Goal: Check status: Check status

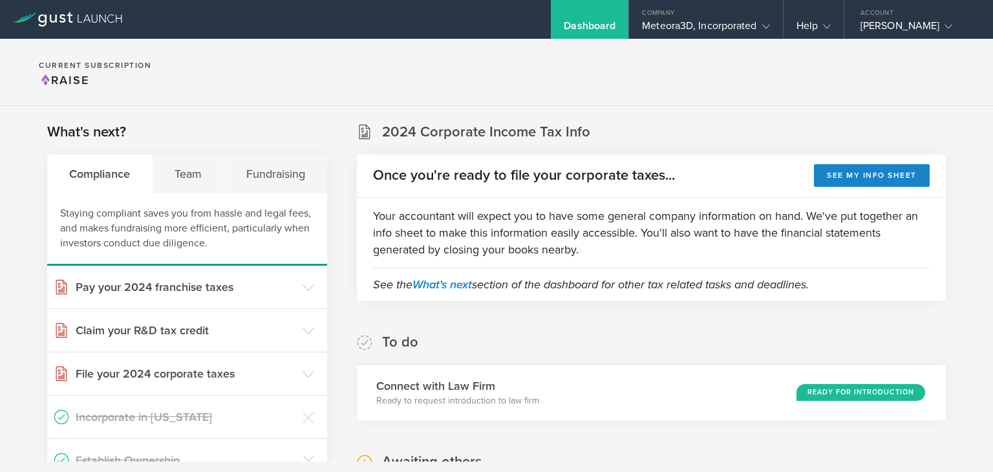
scroll to position [191, 0]
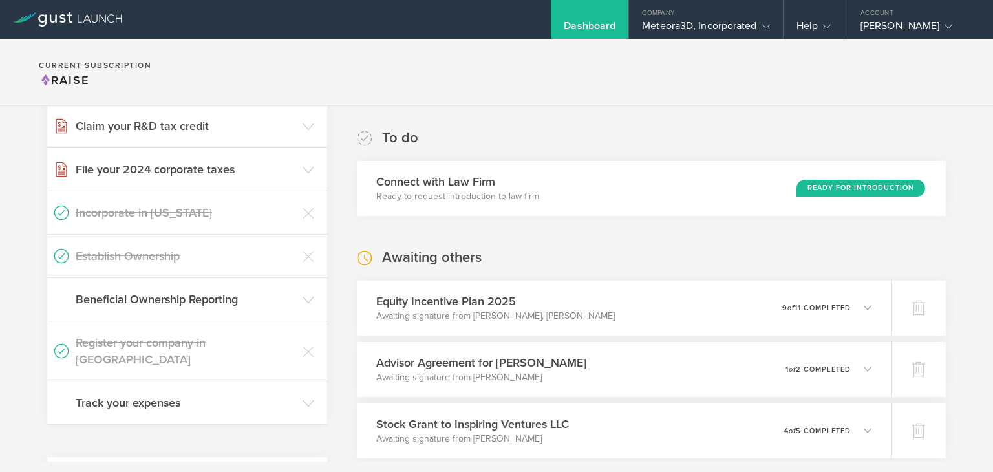
scroll to position [215, 0]
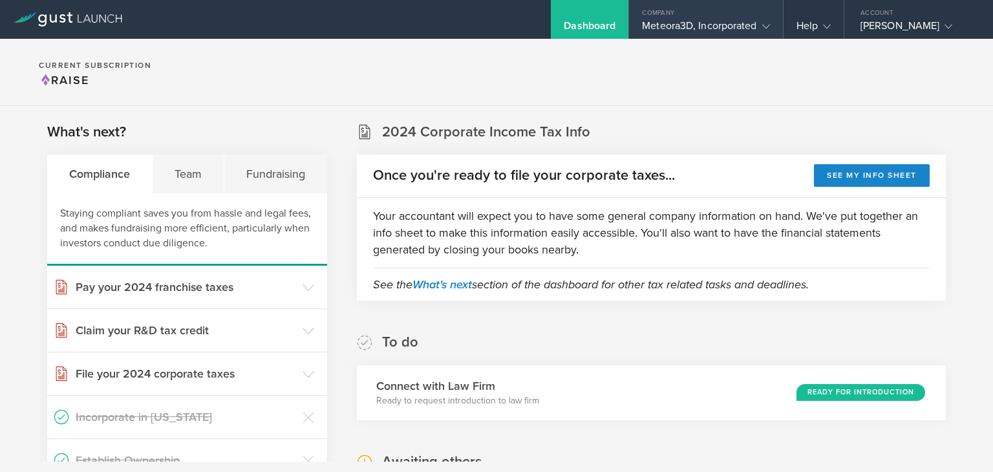
click at [726, 29] on div "Meteora3D, Incorporated" at bounding box center [705, 28] width 127 height 19
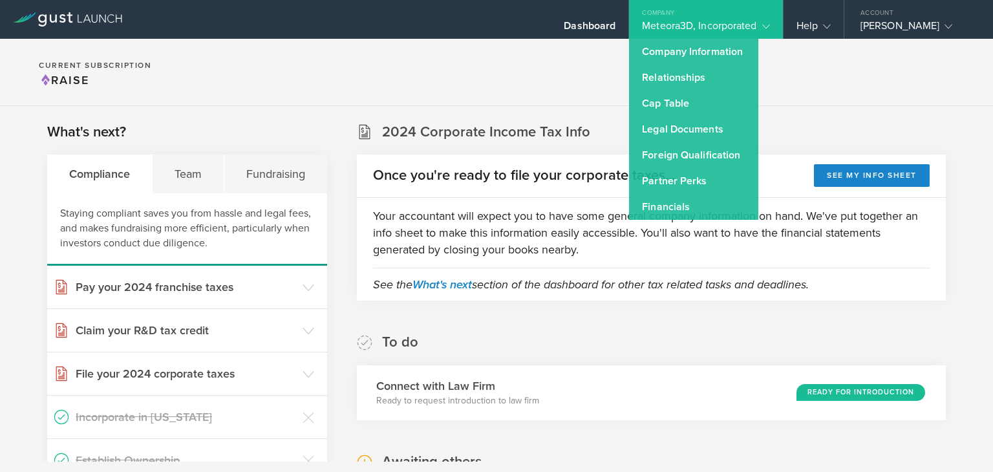
click at [477, 75] on section "Current Subscription Raise" at bounding box center [496, 72] width 993 height 67
